Goal: Task Accomplishment & Management: Use online tool/utility

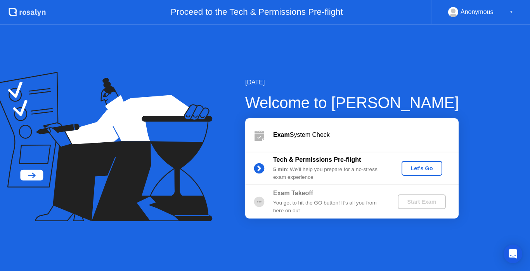
click at [419, 168] on div "Let's Go" at bounding box center [422, 168] width 35 height 6
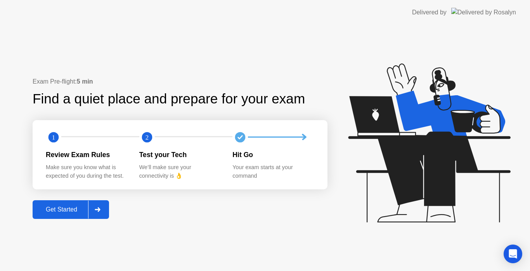
click at [78, 212] on div "Get Started" at bounding box center [61, 209] width 53 height 7
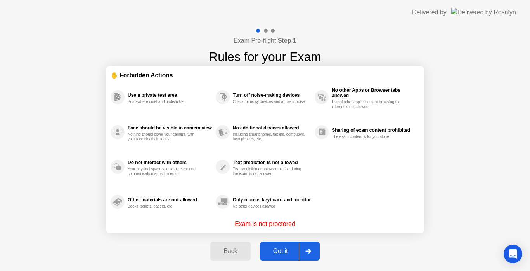
click at [273, 250] on div "Got it" at bounding box center [280, 250] width 36 height 7
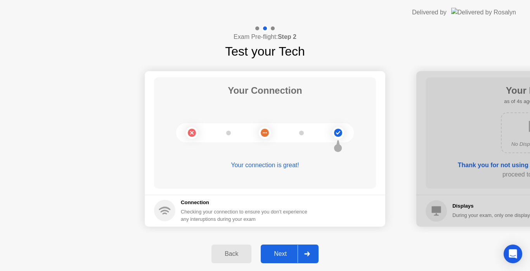
click at [287, 257] on div "Next" at bounding box center [280, 253] width 35 height 7
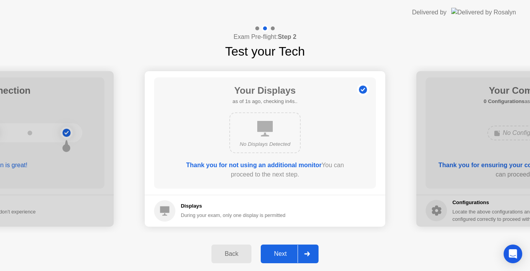
click at [287, 257] on div "Next" at bounding box center [280, 253] width 35 height 7
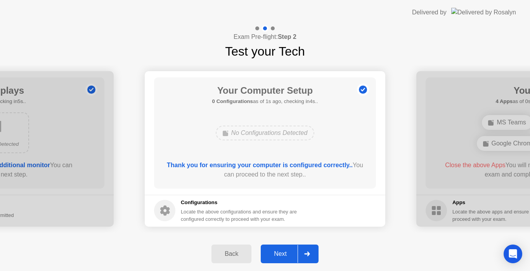
click at [246, 254] on div "Back" at bounding box center [231, 253] width 35 height 7
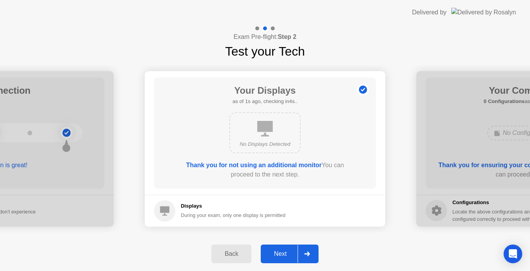
click at [280, 254] on div "Next" at bounding box center [280, 253] width 35 height 7
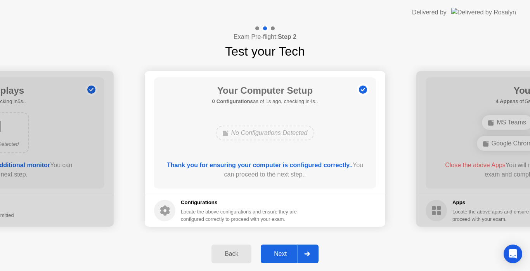
click at [280, 254] on div "Next" at bounding box center [280, 253] width 35 height 7
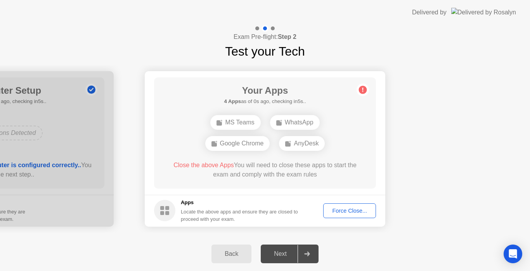
drag, startPoint x: 278, startPoint y: 254, endPoint x: 342, endPoint y: 216, distance: 75.0
click at [342, 216] on div "Exam Pre-flight: Step 2 Test your Tech Your Connection Your connection is great…" at bounding box center [265, 148] width 530 height 246
click at [342, 216] on button "Force Close..." at bounding box center [349, 210] width 53 height 15
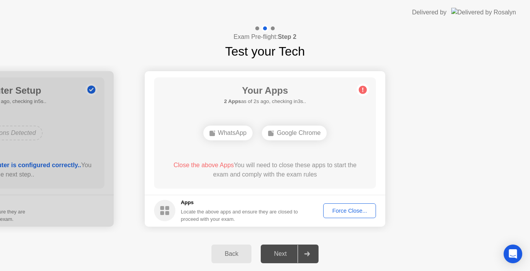
click at [357, 214] on div "Force Close..." at bounding box center [349, 210] width 47 height 6
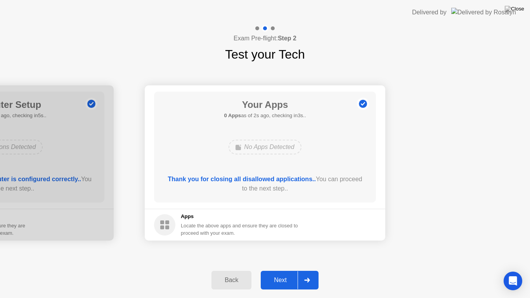
click at [279, 270] on div "Next" at bounding box center [280, 280] width 35 height 7
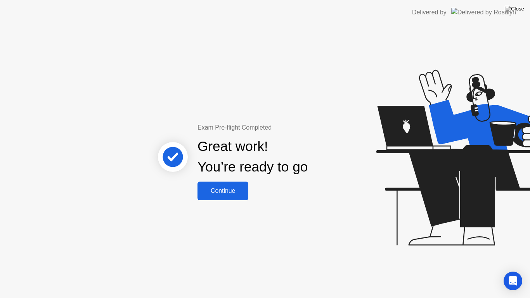
click at [235, 186] on button "Continue" at bounding box center [223, 191] width 51 height 19
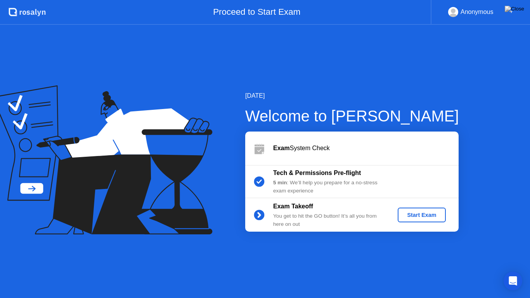
click at [410, 218] on div "Start Exam" at bounding box center [422, 215] width 42 height 6
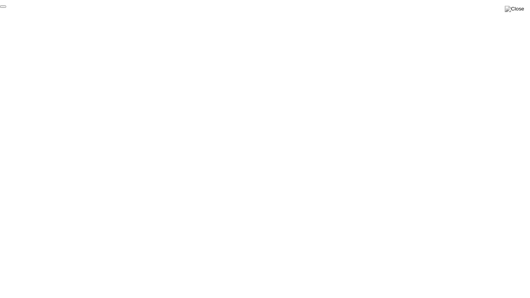
click div "End Proctoring Session"
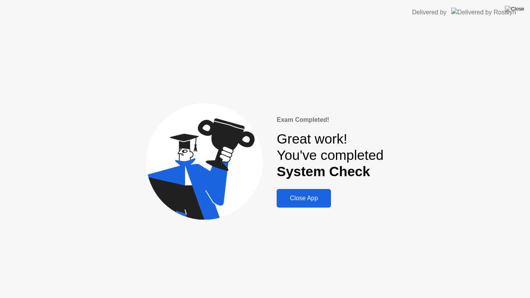
click at [294, 206] on button "Close App" at bounding box center [304, 198] width 54 height 19
